Goal: Task Accomplishment & Management: Complete application form

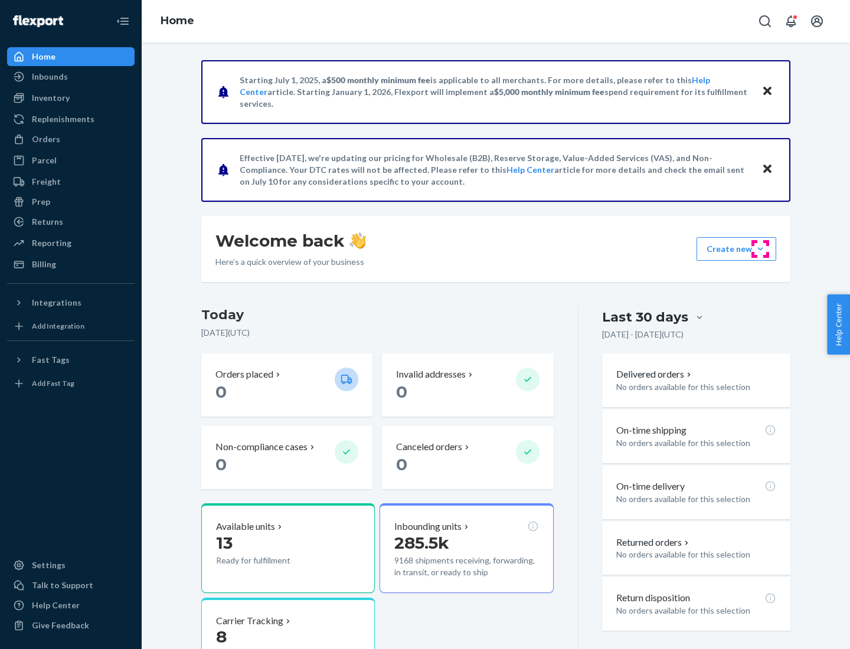
click at [760, 249] on button "Create new Create new inbound Create new order Create new product" at bounding box center [736, 249] width 80 height 24
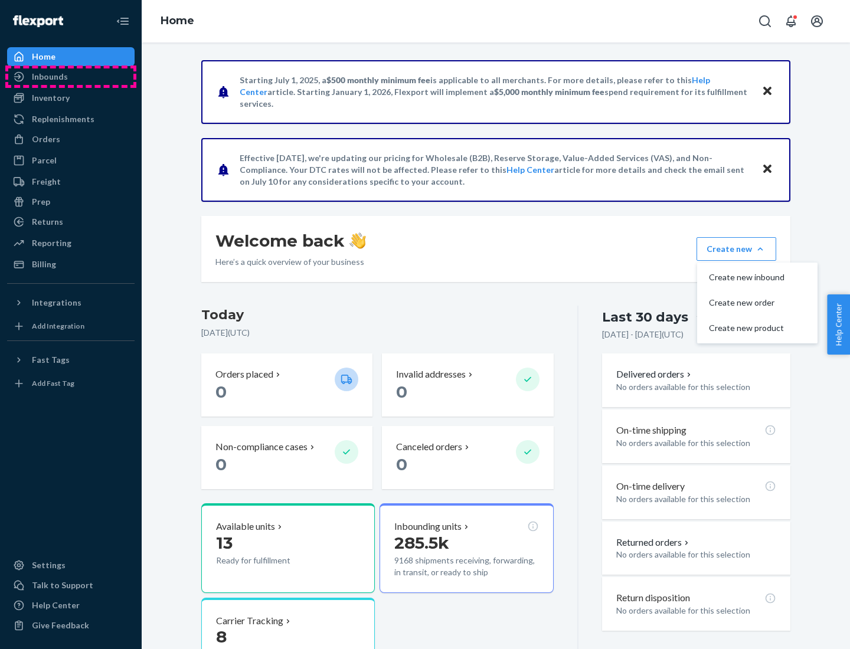
click at [71, 77] on div "Inbounds" at bounding box center [70, 76] width 125 height 17
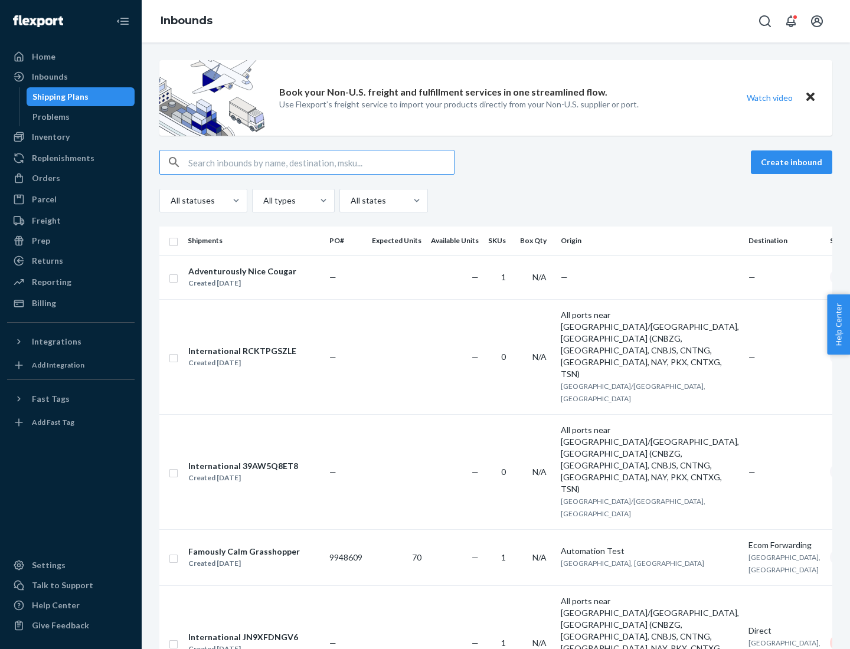
click at [793, 162] on button "Create inbound" at bounding box center [791, 162] width 81 height 24
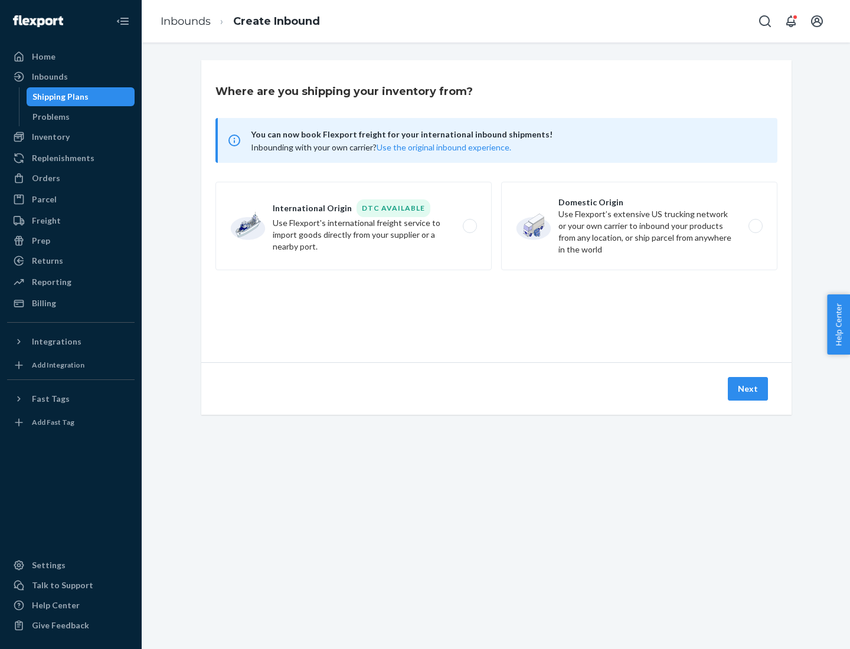
click at [639, 226] on label "Domestic Origin Use Flexport’s extensive US trucking network or your own carrie…" at bounding box center [639, 226] width 276 height 89
click at [755, 226] on input "Domestic Origin Use Flexport’s extensive US trucking network or your own carrie…" at bounding box center [759, 226] width 8 height 8
radio input "true"
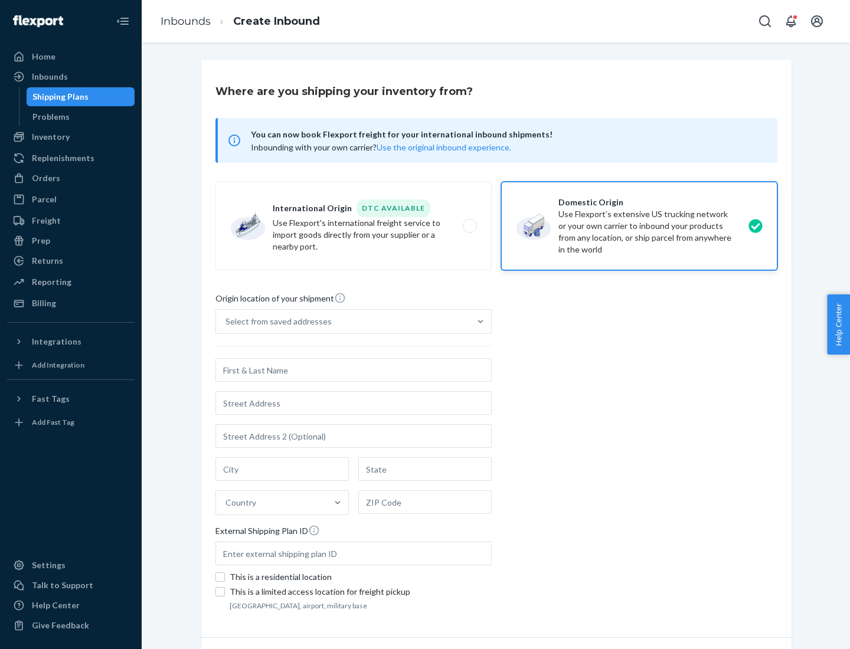
click at [276, 322] on div "Select from saved addresses" at bounding box center [278, 322] width 106 height 12
click at [227, 322] on input "Select from saved addresses" at bounding box center [225, 322] width 1 height 12
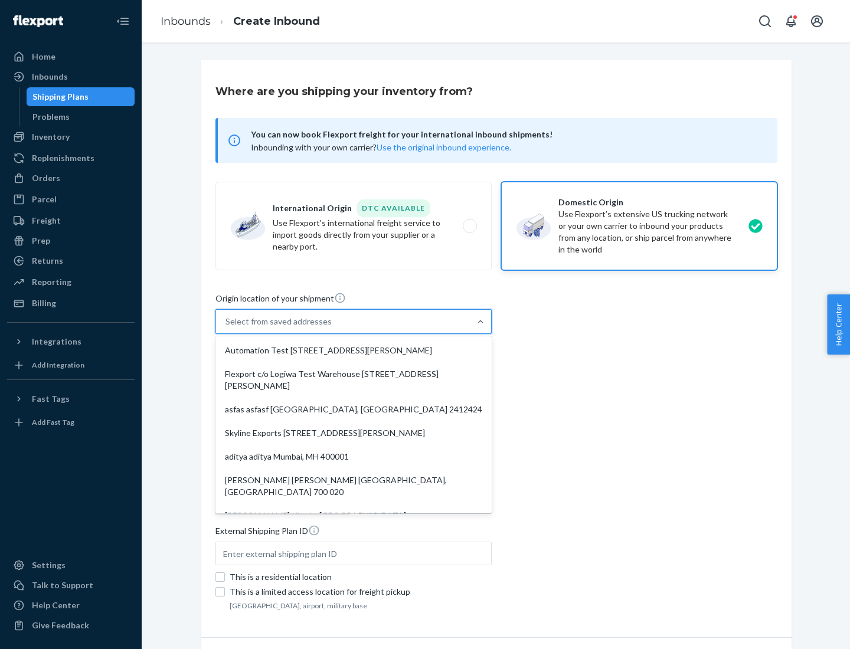
scroll to position [5, 0]
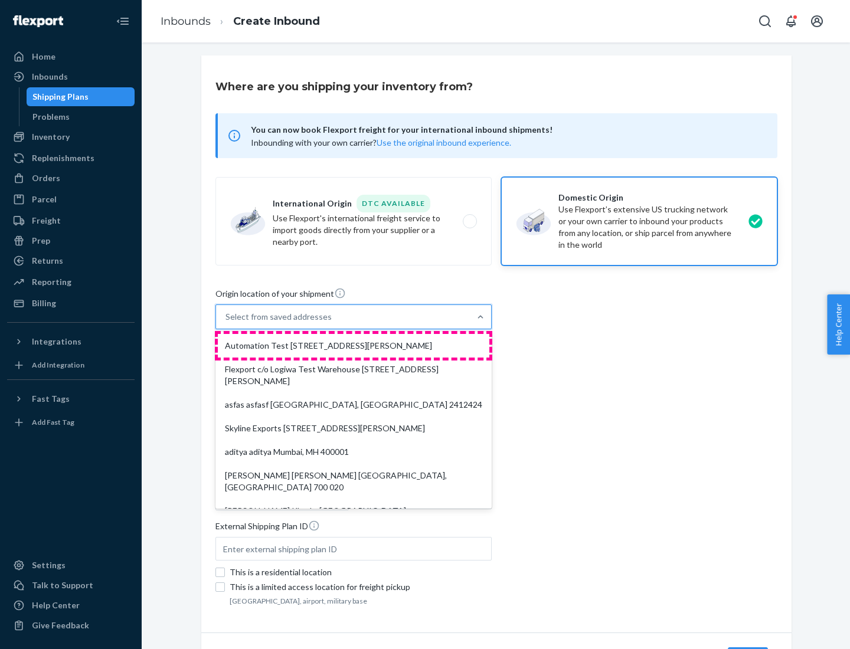
click at [353, 346] on div "Automation Test [STREET_ADDRESS][PERSON_NAME]" at bounding box center [353, 346] width 271 height 24
click at [227, 323] on input "option Automation Test [STREET_ADDRESS][PERSON_NAME]. 9 results available. Use …" at bounding box center [225, 317] width 1 height 12
type input "Automation Test"
type input "9th Floor"
type input "[GEOGRAPHIC_DATA]"
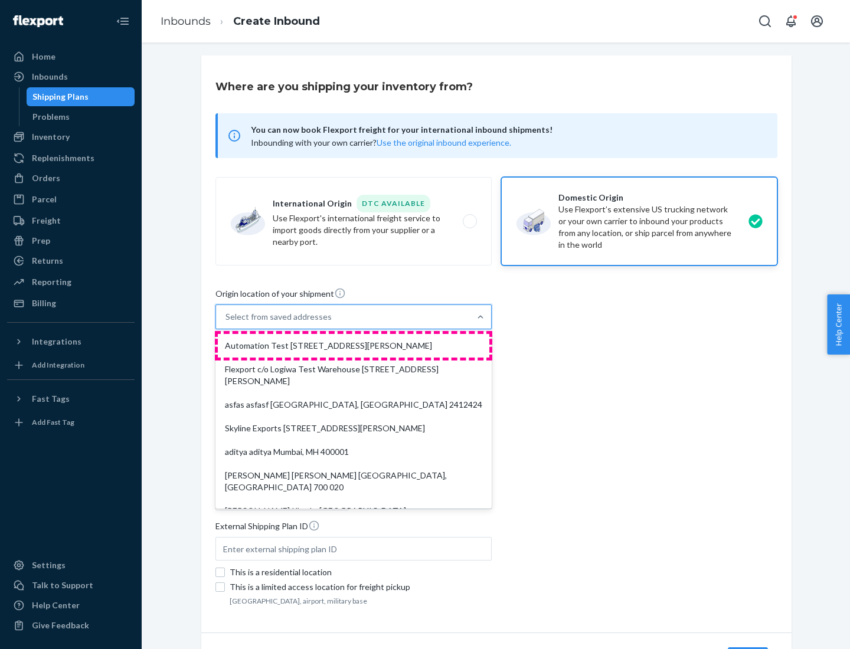
type input "CA"
type input "94104"
type input "[STREET_ADDRESS][PERSON_NAME]"
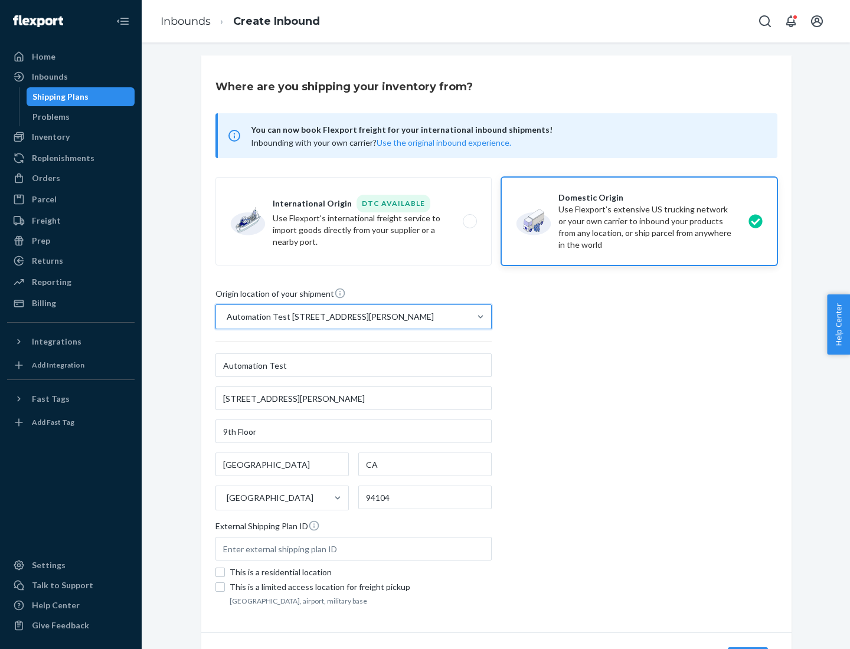
scroll to position [69, 0]
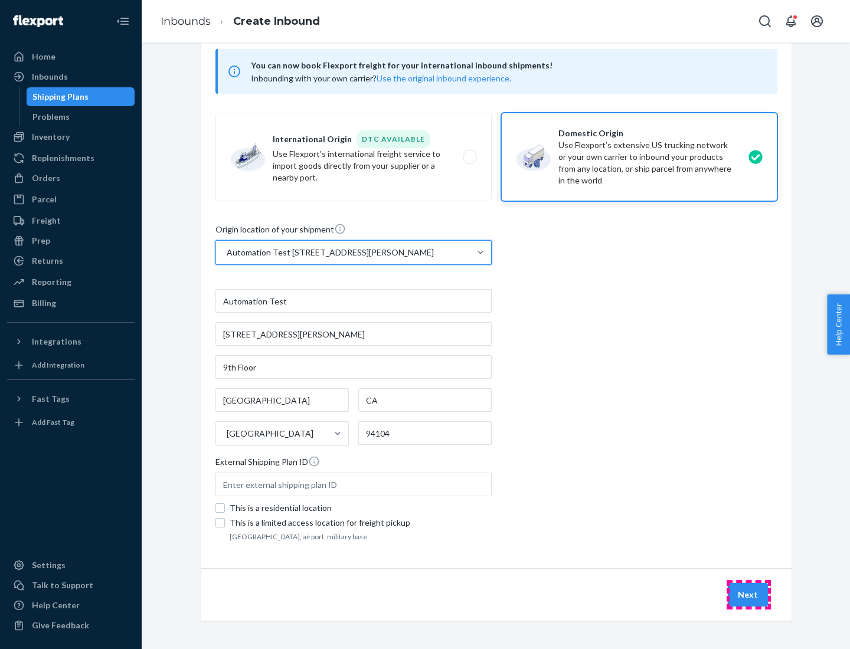
click at [748, 595] on button "Next" at bounding box center [748, 595] width 40 height 24
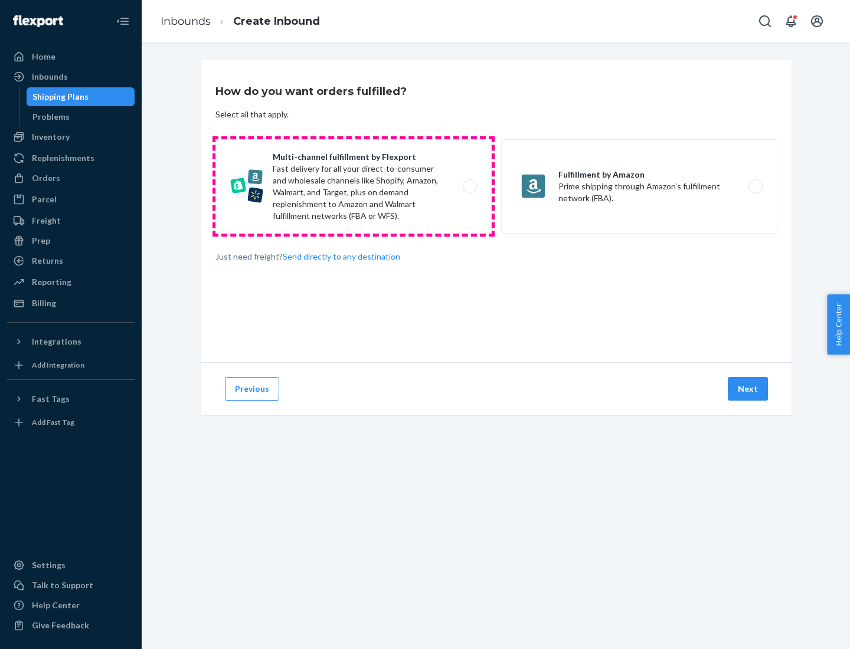
click at [353, 186] on label "Multi-channel fulfillment by Flexport Fast delivery for all your direct-to-cons…" at bounding box center [353, 186] width 276 height 94
click at [469, 186] on input "Multi-channel fulfillment by Flexport Fast delivery for all your direct-to-cons…" at bounding box center [473, 187] width 8 height 8
radio input "true"
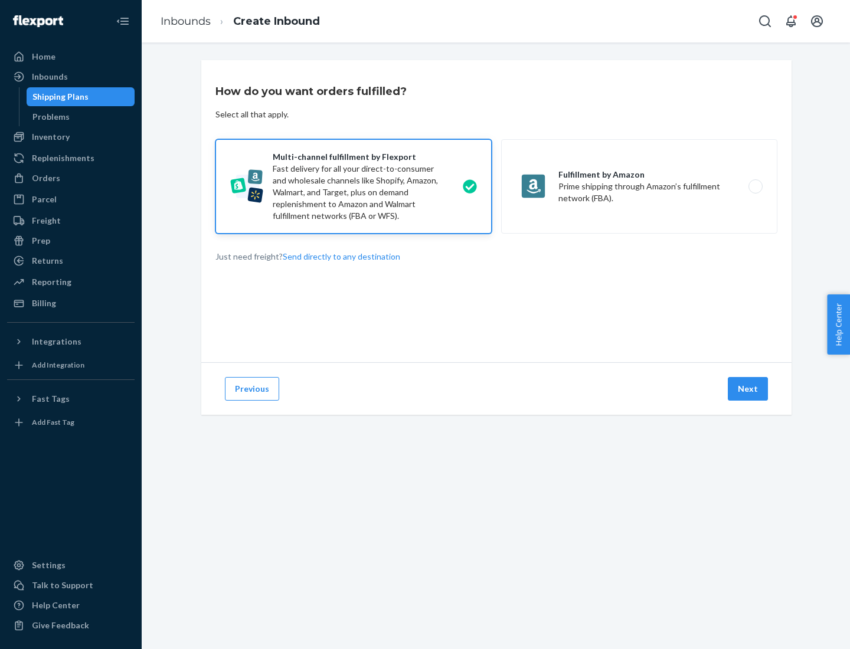
click at [748, 389] on button "Next" at bounding box center [748, 389] width 40 height 24
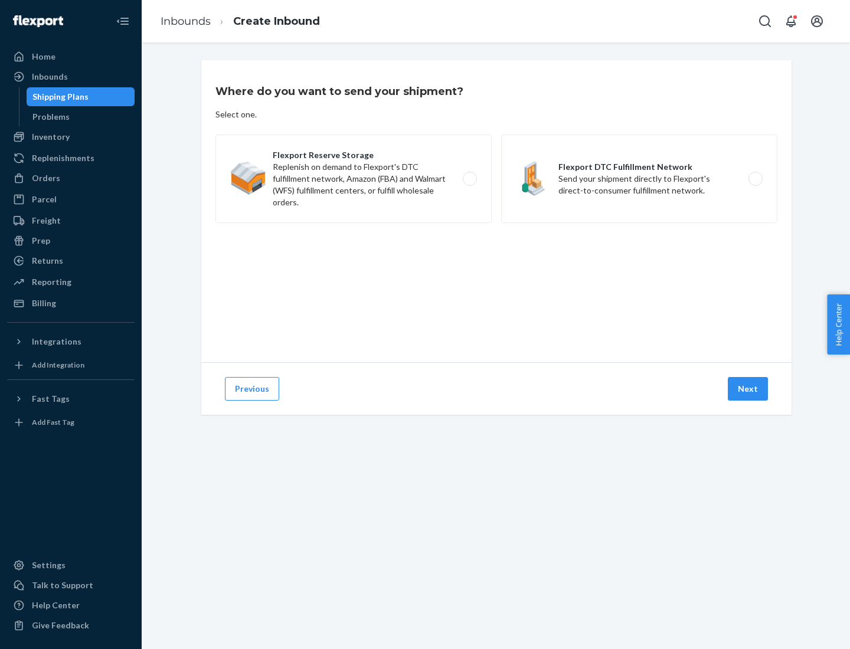
click at [639, 179] on label "Flexport DTC Fulfillment Network Send your shipment directly to Flexport's dire…" at bounding box center [639, 179] width 276 height 89
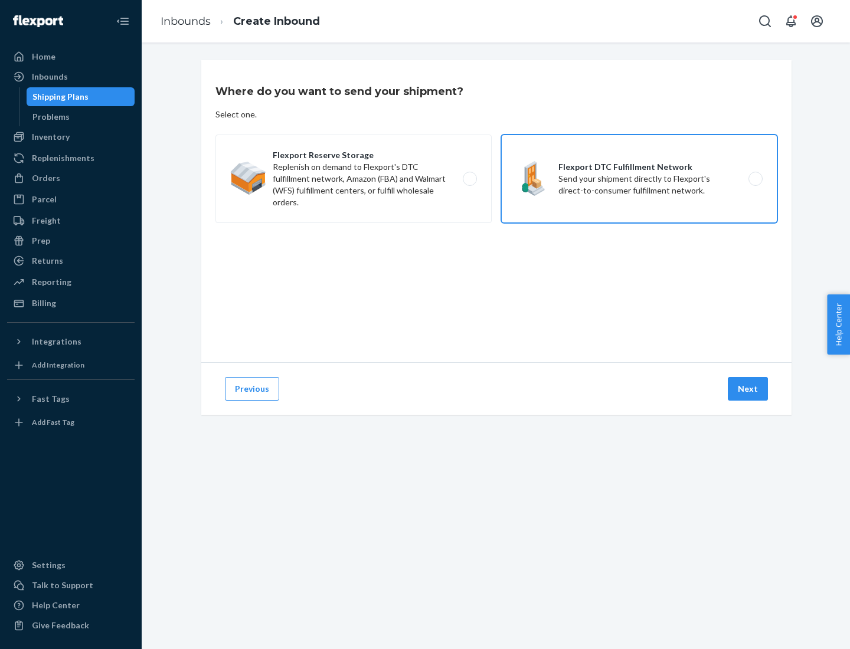
click at [755, 179] on input "Flexport DTC Fulfillment Network Send your shipment directly to Flexport's dire…" at bounding box center [759, 179] width 8 height 8
radio input "true"
click at [748, 389] on button "Next" at bounding box center [748, 389] width 40 height 24
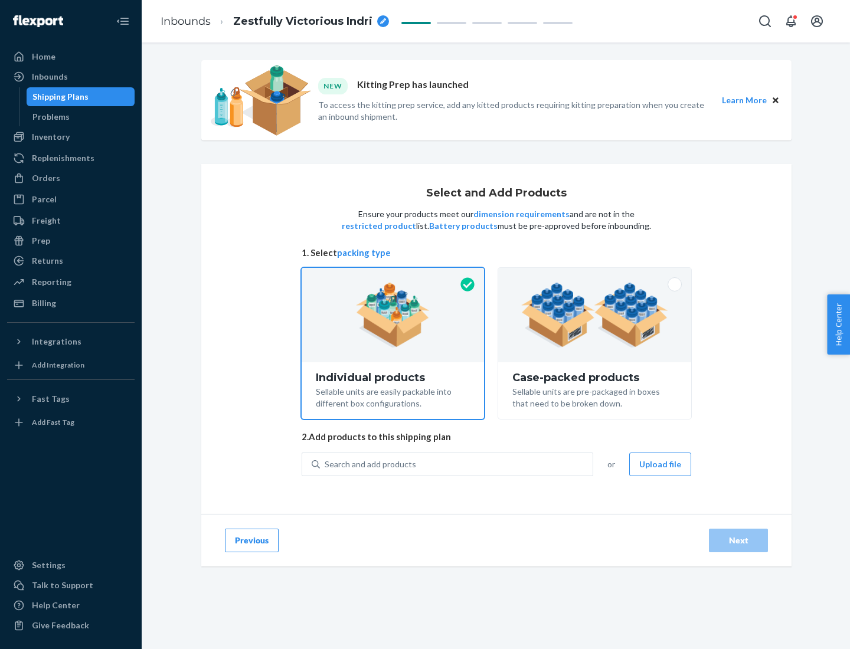
click at [595, 315] on img at bounding box center [594, 315] width 147 height 65
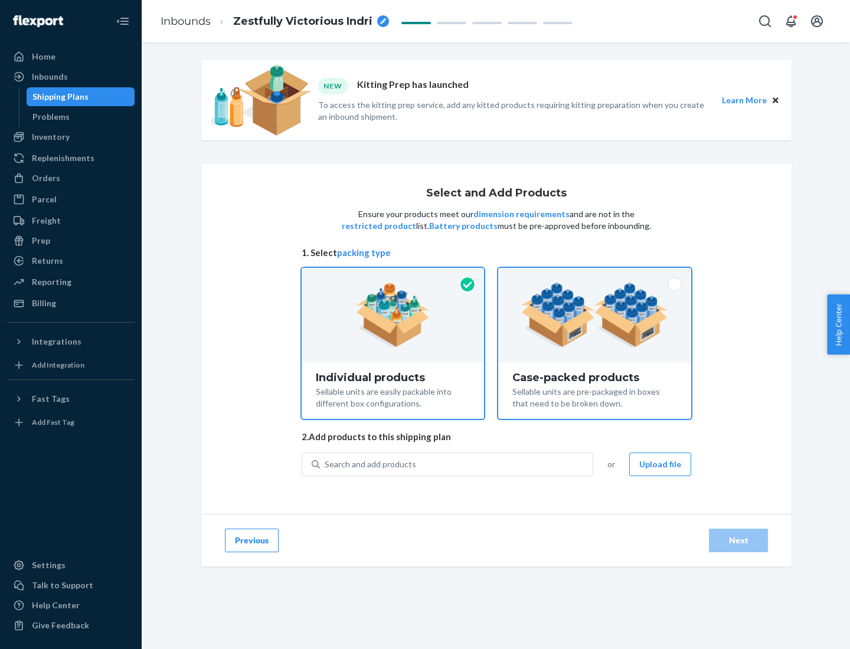
click at [595, 276] on input "Case-packed products Sellable units are pre-packaged in boxes that need to be b…" at bounding box center [595, 272] width 8 height 8
radio input "true"
radio input "false"
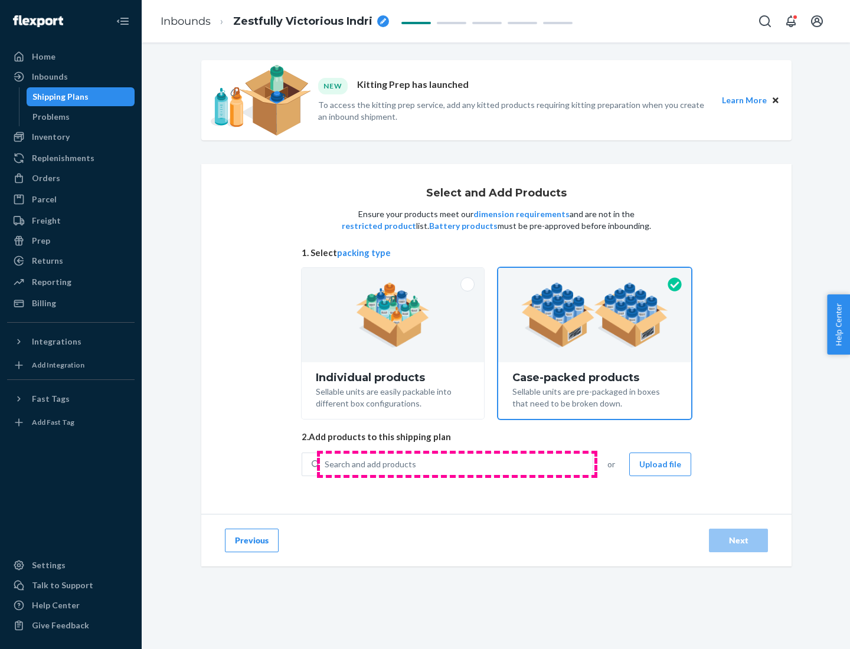
click at [457, 464] on div "Search and add products" at bounding box center [456, 464] width 273 height 21
click at [326, 464] on input "Search and add products" at bounding box center [325, 465] width 1 height 12
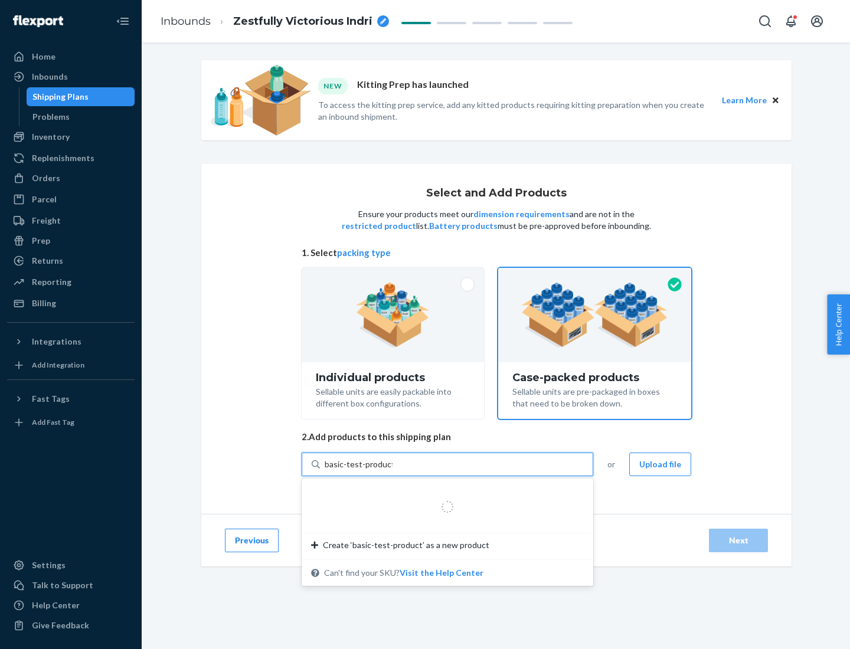
type input "basic-test-product-1"
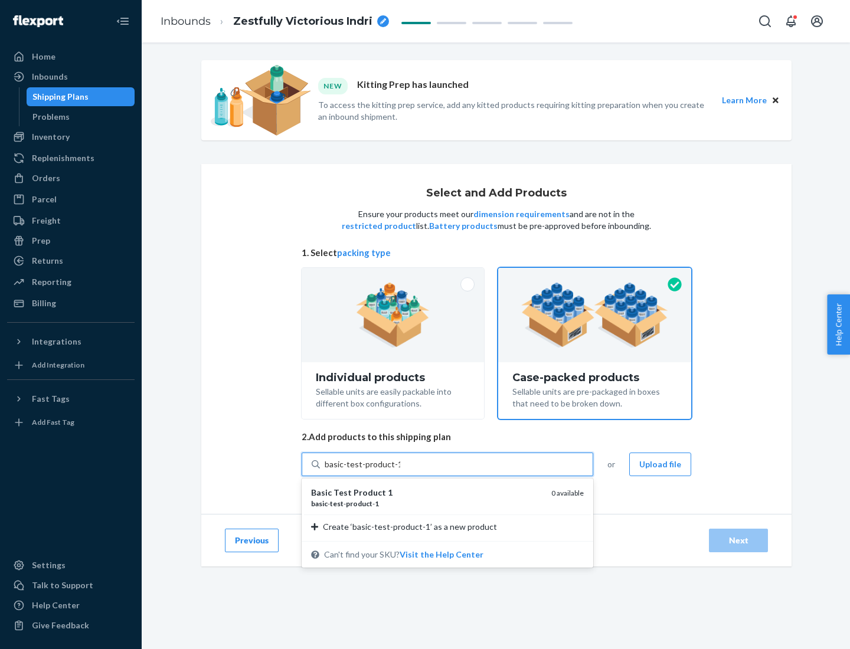
click at [427, 503] on div "basic - test - product - 1" at bounding box center [426, 504] width 231 height 10
click at [400, 470] on input "basic-test-product-1" at bounding box center [363, 465] width 76 height 12
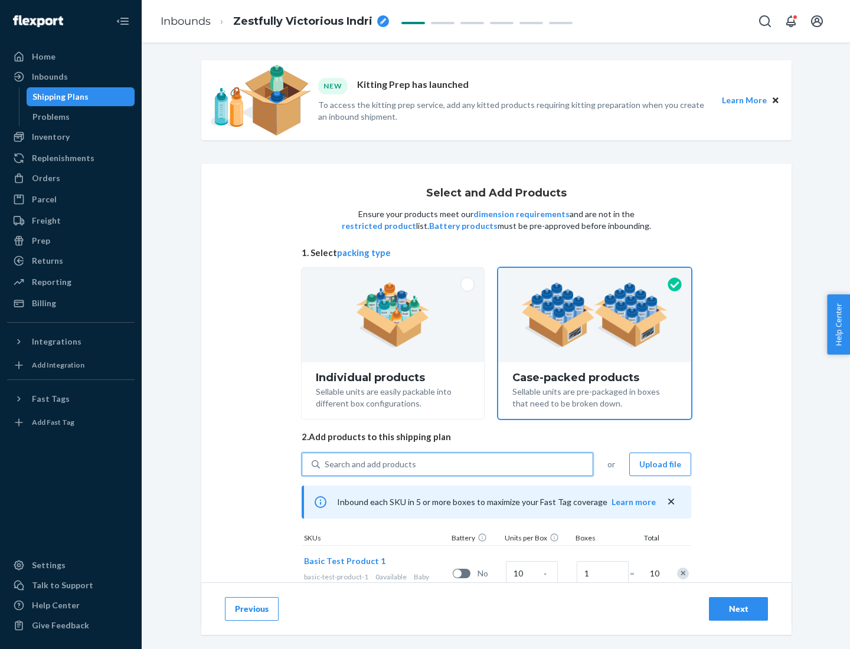
scroll to position [42, 0]
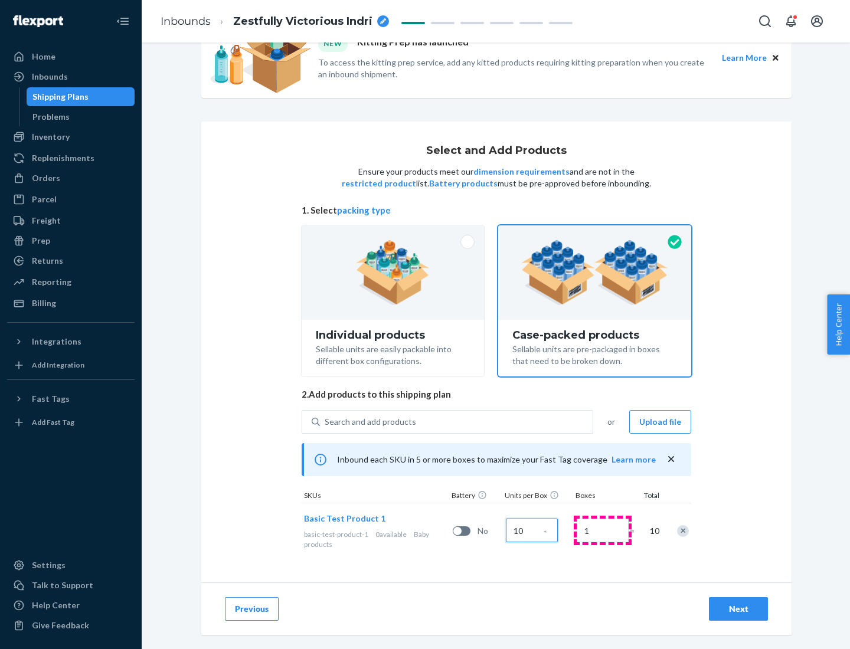
type input "10"
type input "7"
click at [738, 609] on div "Next" at bounding box center [738, 609] width 39 height 12
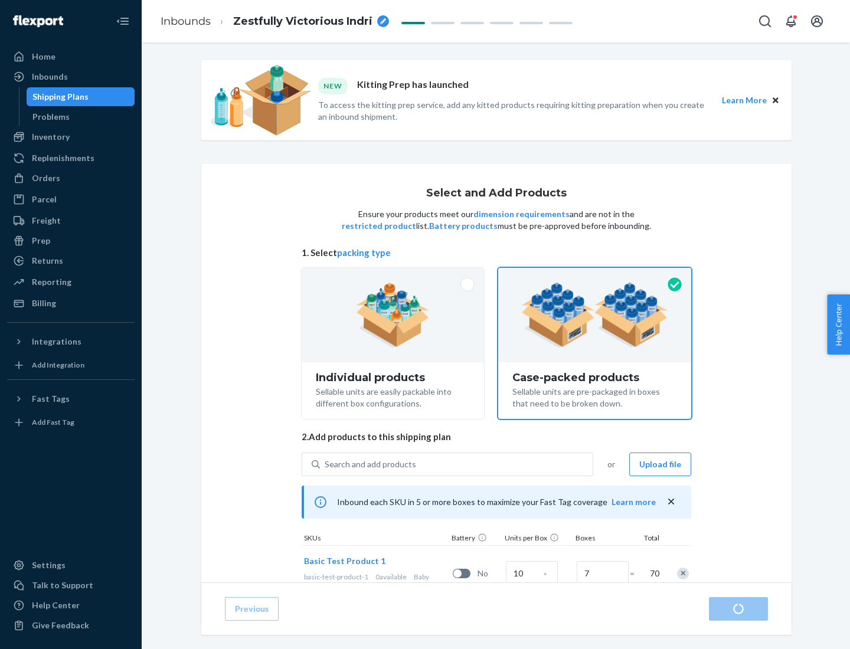
radio input "true"
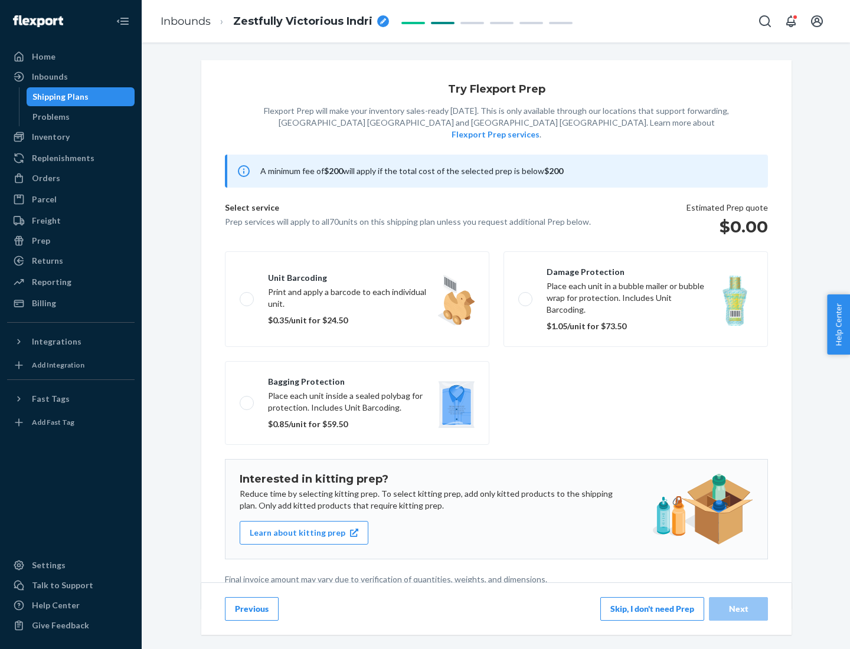
scroll to position [3, 0]
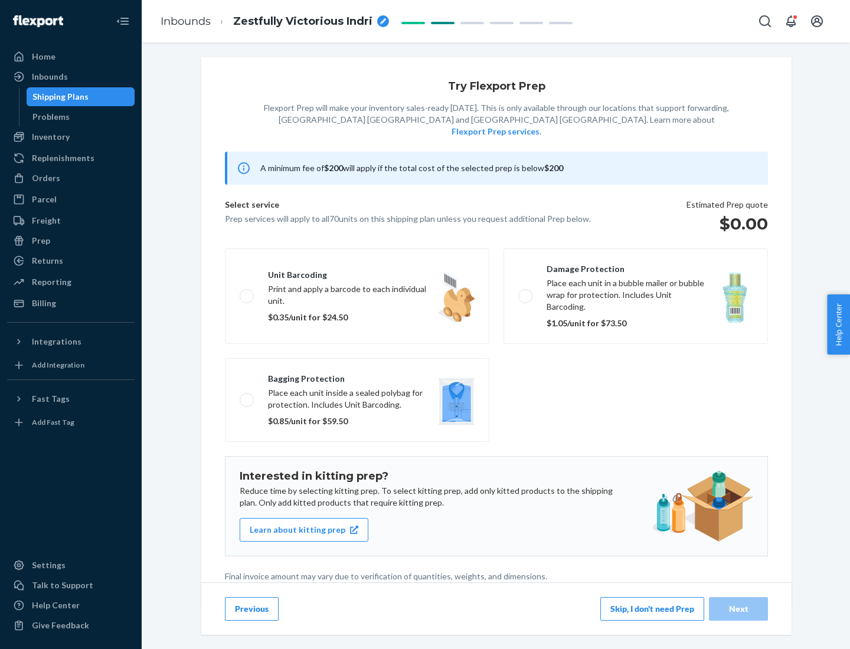
click at [357, 376] on label "Bagging protection Place each unit inside a sealed polybag for protection. Incl…" at bounding box center [357, 400] width 264 height 84
click at [247, 396] on input "Bagging protection Place each unit inside a sealed polybag for protection. Incl…" at bounding box center [244, 400] width 8 height 8
checkbox input "true"
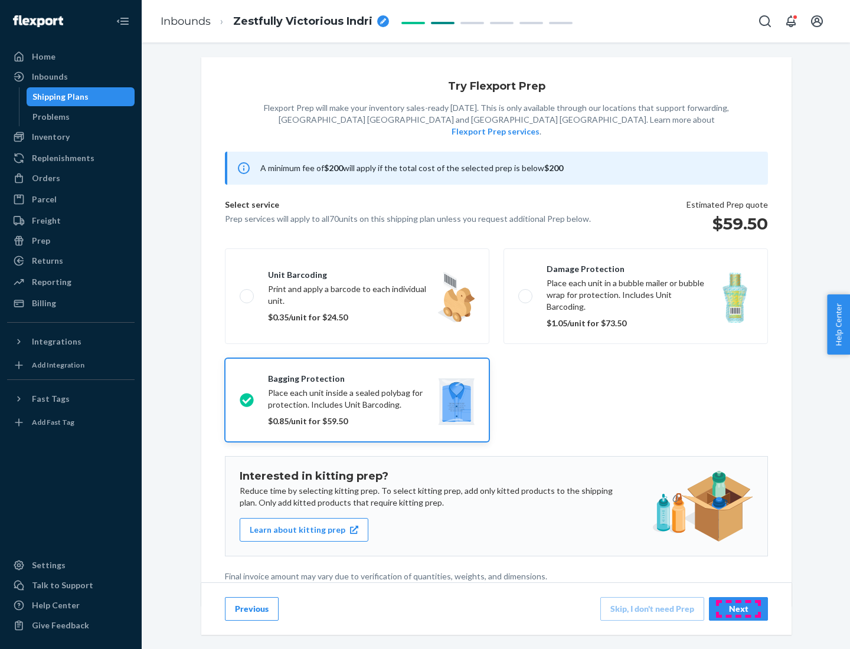
click at [738, 608] on div "Next" at bounding box center [738, 609] width 39 height 12
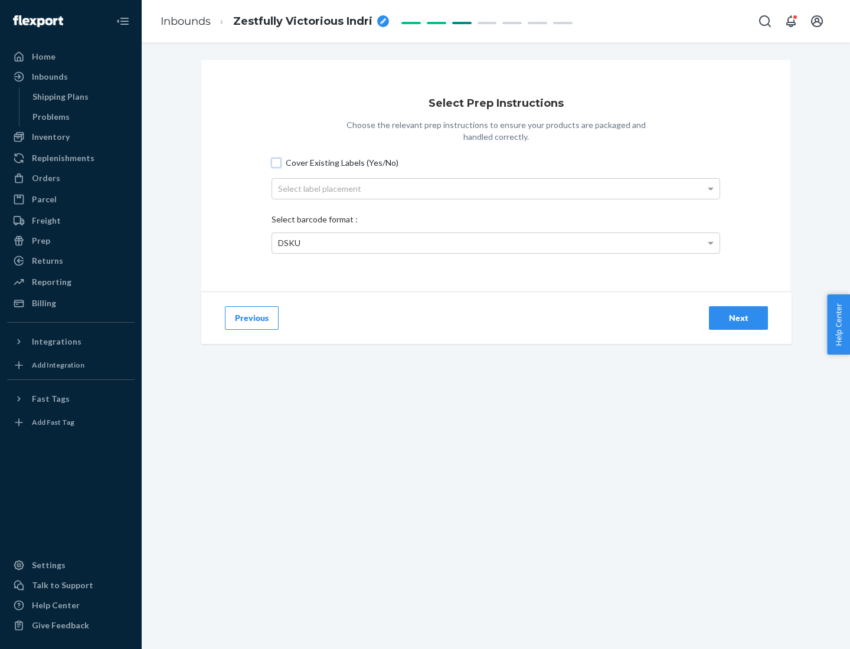
click at [276, 162] on input "Cover Existing Labels (Yes/No)" at bounding box center [275, 162] width 9 height 9
checkbox input "true"
click at [496, 188] on div "Select label placement" at bounding box center [495, 189] width 447 height 20
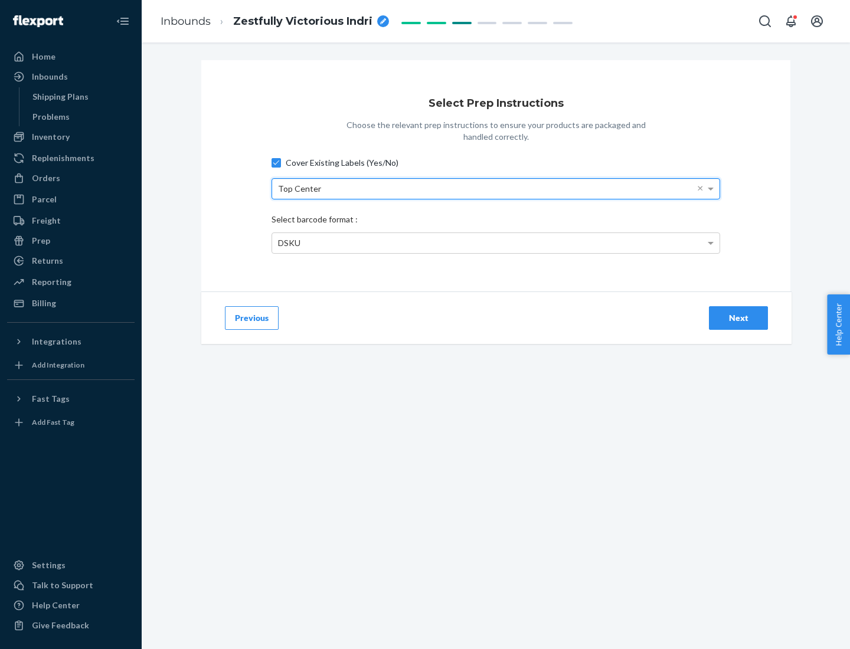
click at [496, 243] on div "DSKU" at bounding box center [495, 243] width 447 height 20
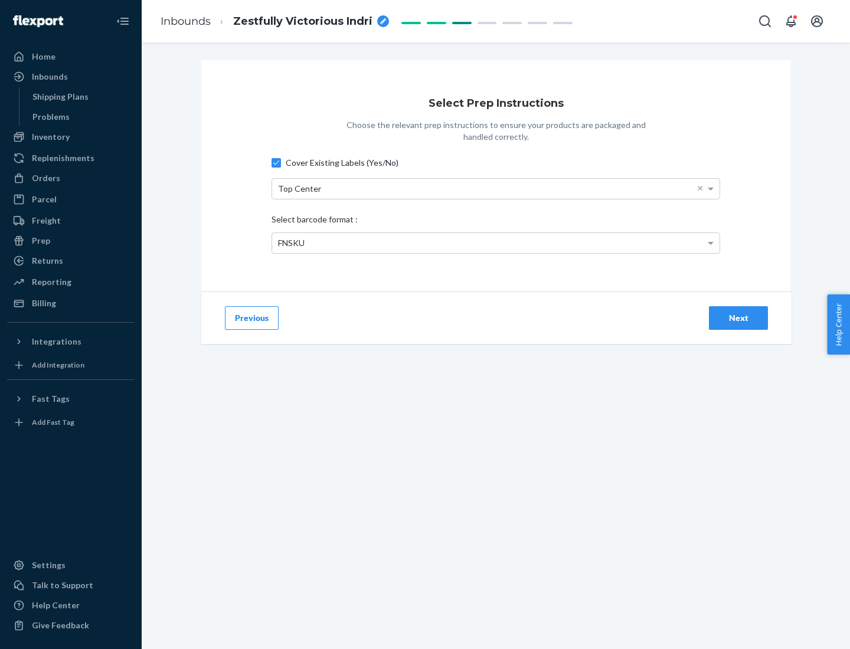
click at [738, 317] on div "Next" at bounding box center [738, 318] width 39 height 12
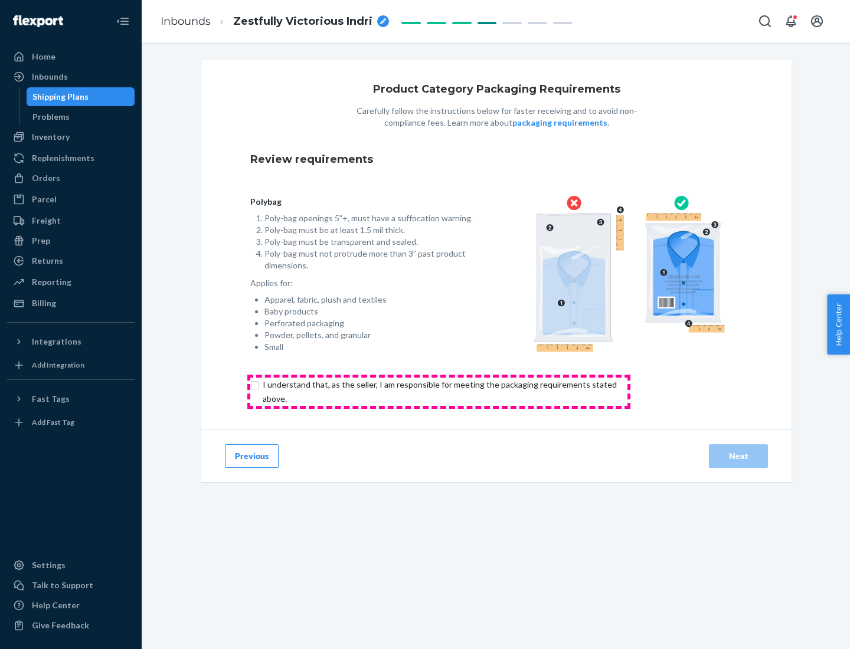
click at [438, 391] on input "checkbox" at bounding box center [446, 392] width 392 height 28
checkbox input "true"
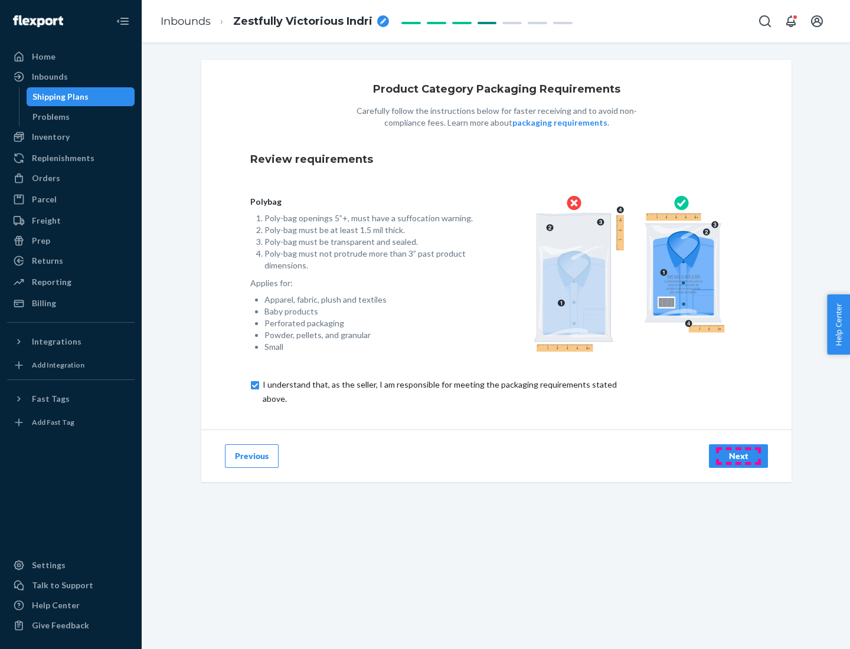
click at [738, 456] on div "Next" at bounding box center [738, 456] width 39 height 12
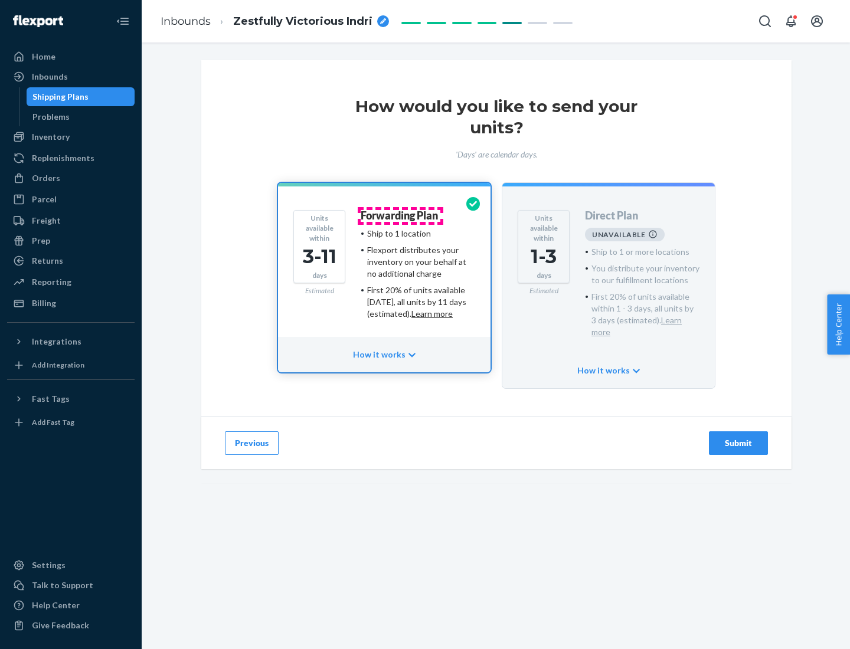
click at [400, 215] on h4 "Forwarding Plan" at bounding box center [399, 216] width 77 height 12
click at [738, 437] on div "Submit" at bounding box center [738, 443] width 39 height 12
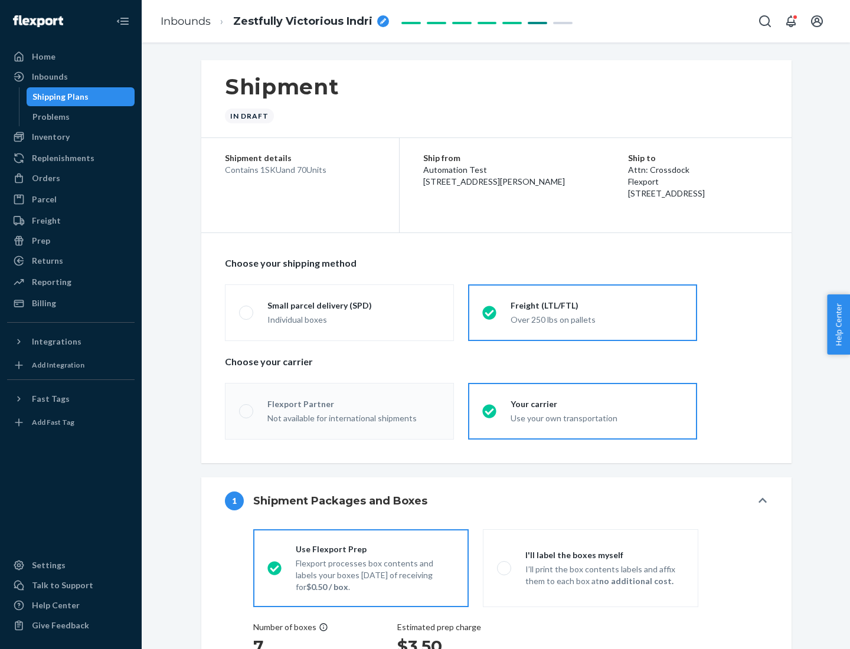
radio input "true"
radio input "false"
radio input "true"
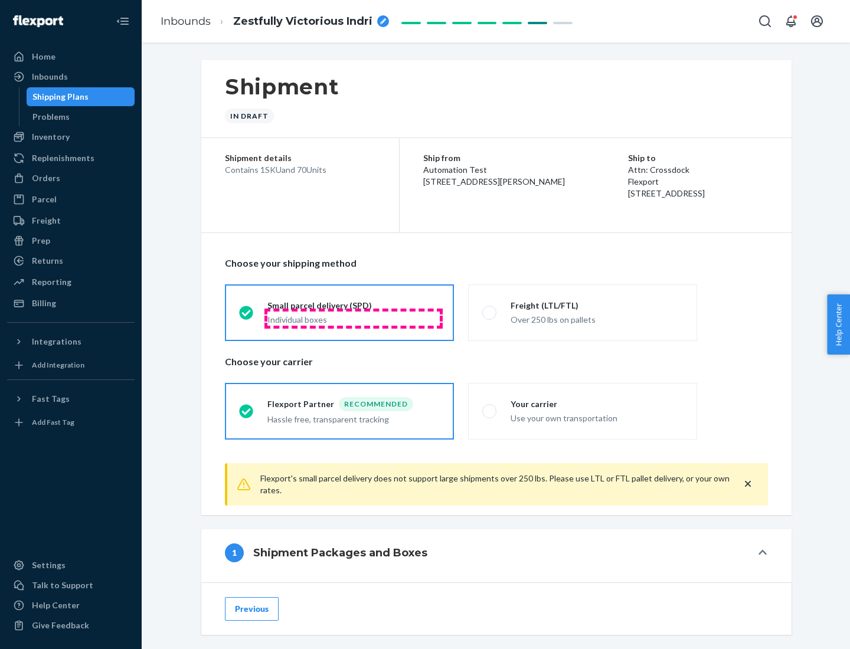
click at [353, 318] on div "Individual boxes" at bounding box center [353, 320] width 172 height 12
click at [247, 316] on input "Small parcel delivery (SPD) Individual boxes" at bounding box center [243, 313] width 8 height 8
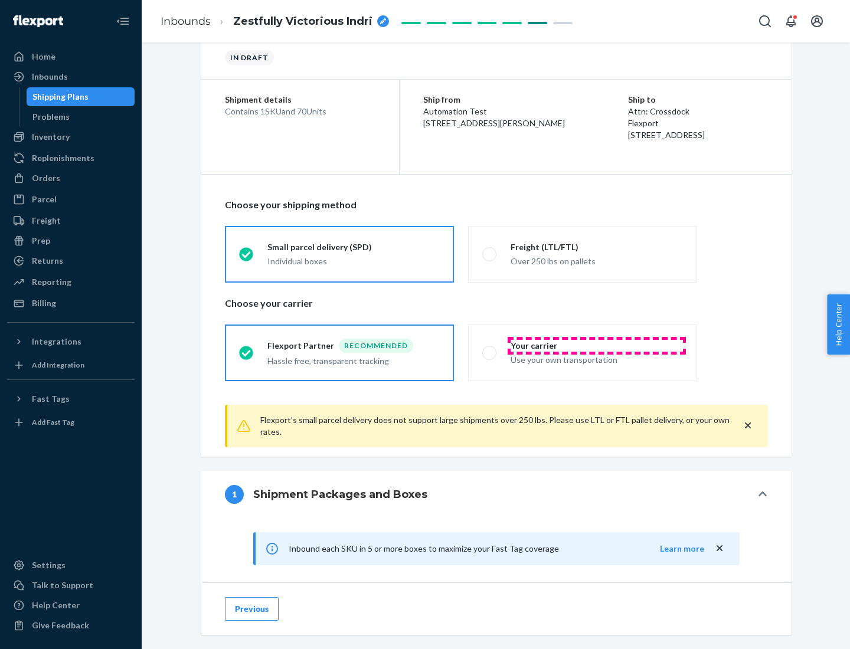
click at [597, 345] on div "Your carrier" at bounding box center [596, 346] width 172 height 12
click at [490, 349] on input "Your carrier Use your own transportation" at bounding box center [486, 353] width 8 height 8
radio input "true"
radio input "false"
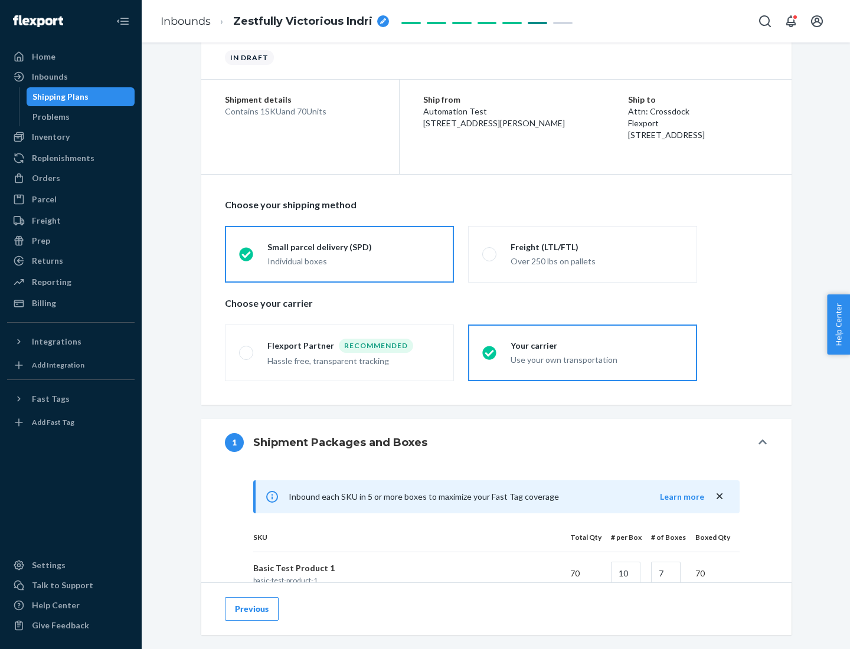
scroll to position [286, 0]
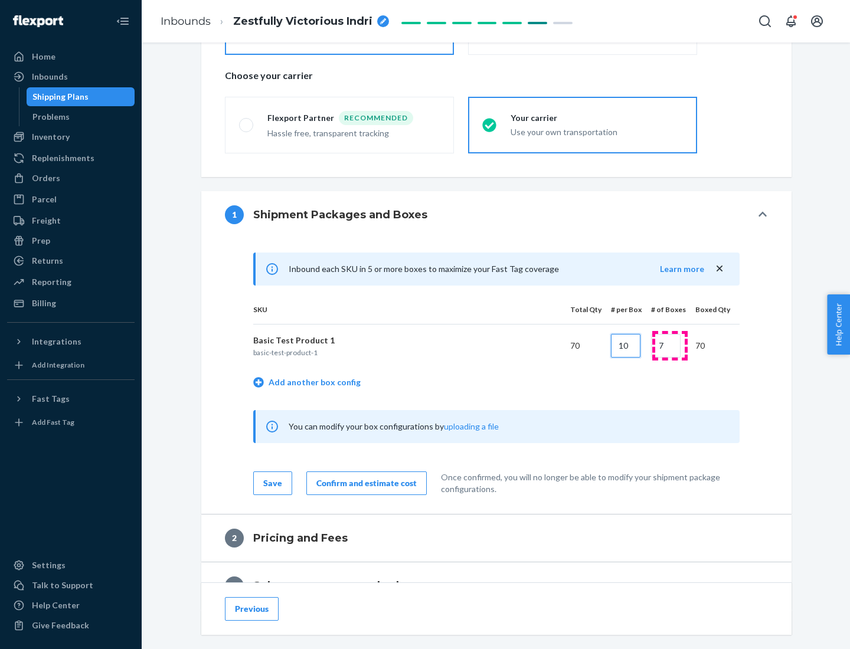
type input "10"
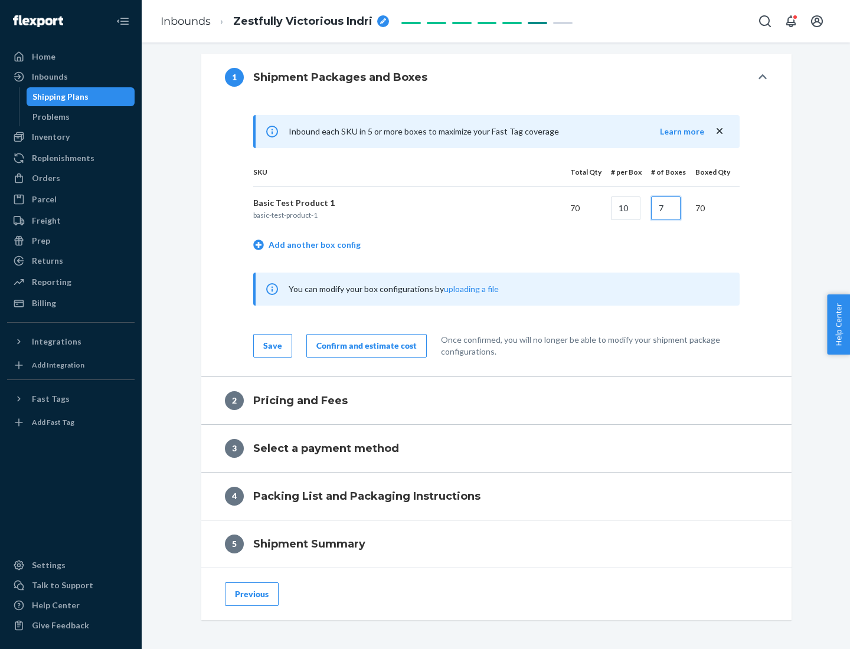
type input "7"
click at [364, 345] on div "Confirm and estimate cost" at bounding box center [366, 346] width 100 height 12
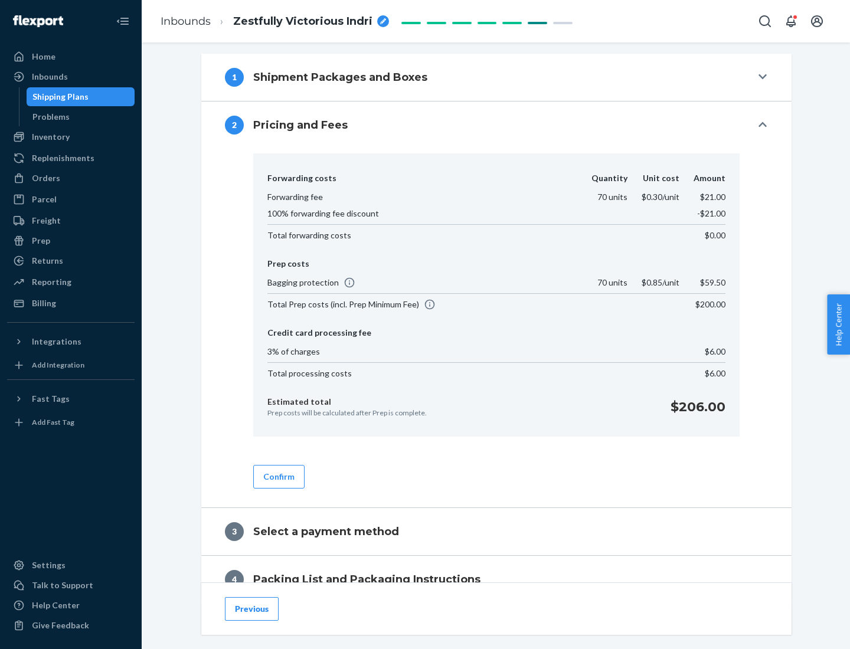
scroll to position [480, 0]
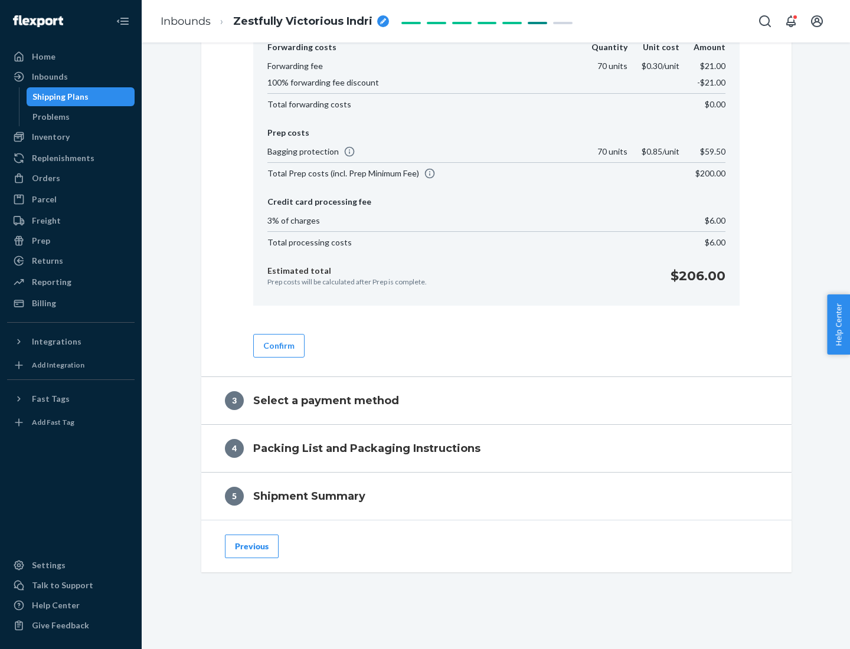
click at [278, 345] on button "Confirm" at bounding box center [278, 346] width 51 height 24
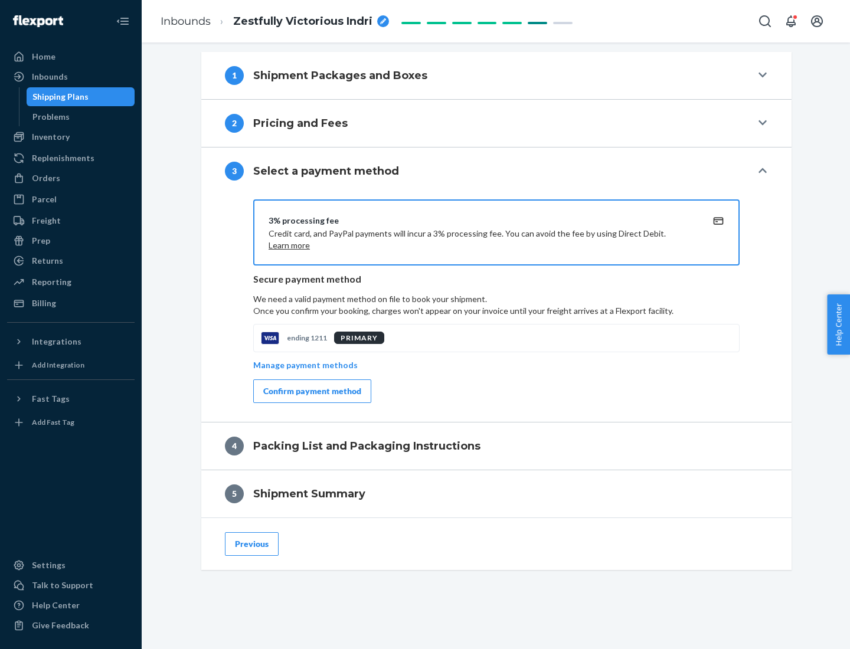
scroll to position [425, 0]
click at [311, 391] on div "Confirm payment method" at bounding box center [312, 391] width 98 height 12
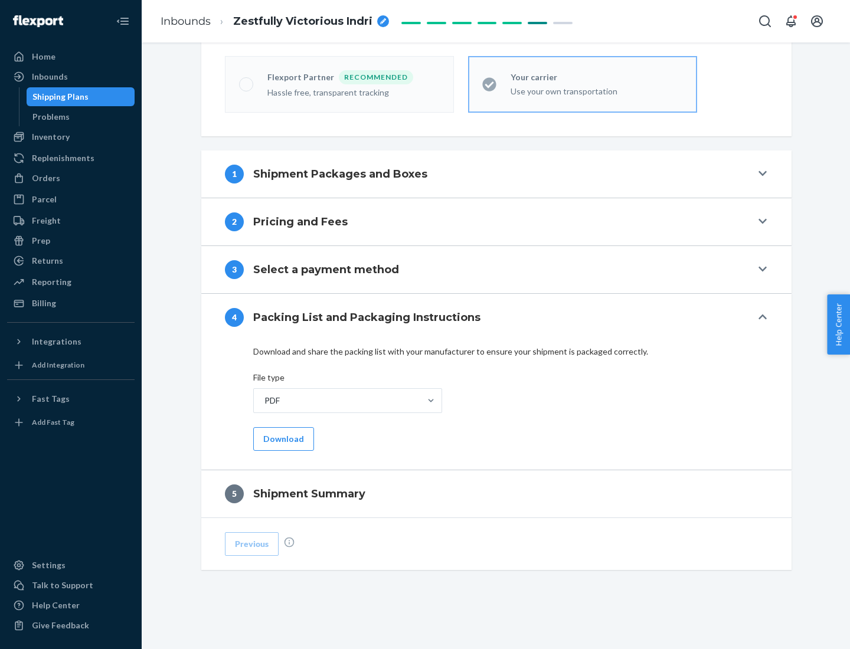
scroll to position [327, 0]
click at [282, 438] on button "Download" at bounding box center [283, 439] width 61 height 24
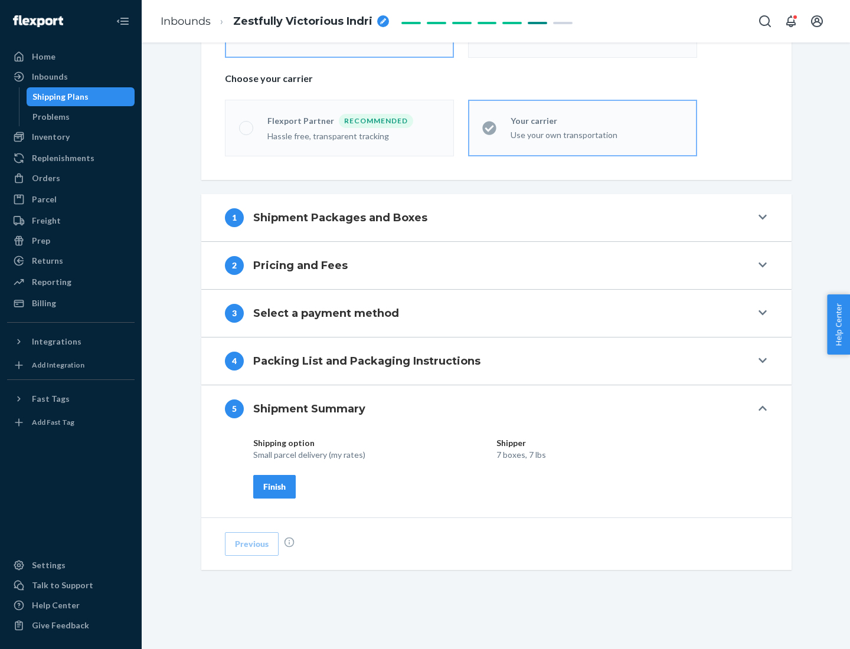
scroll to position [283, 0]
